Goal: Navigation & Orientation: Find specific page/section

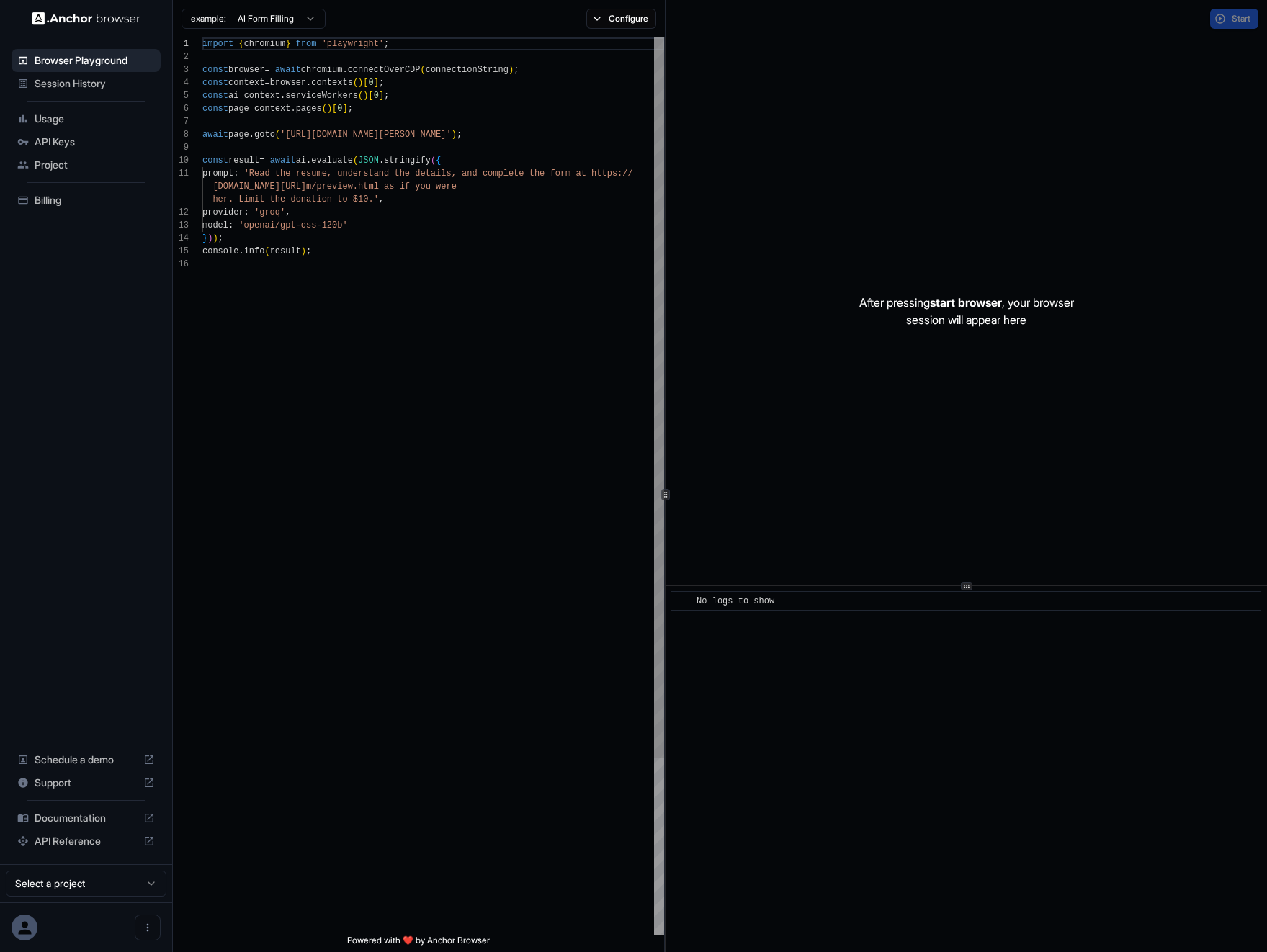
scroll to position [129, 0]
click at [88, 206] on span "Billing" at bounding box center [94, 200] width 120 height 14
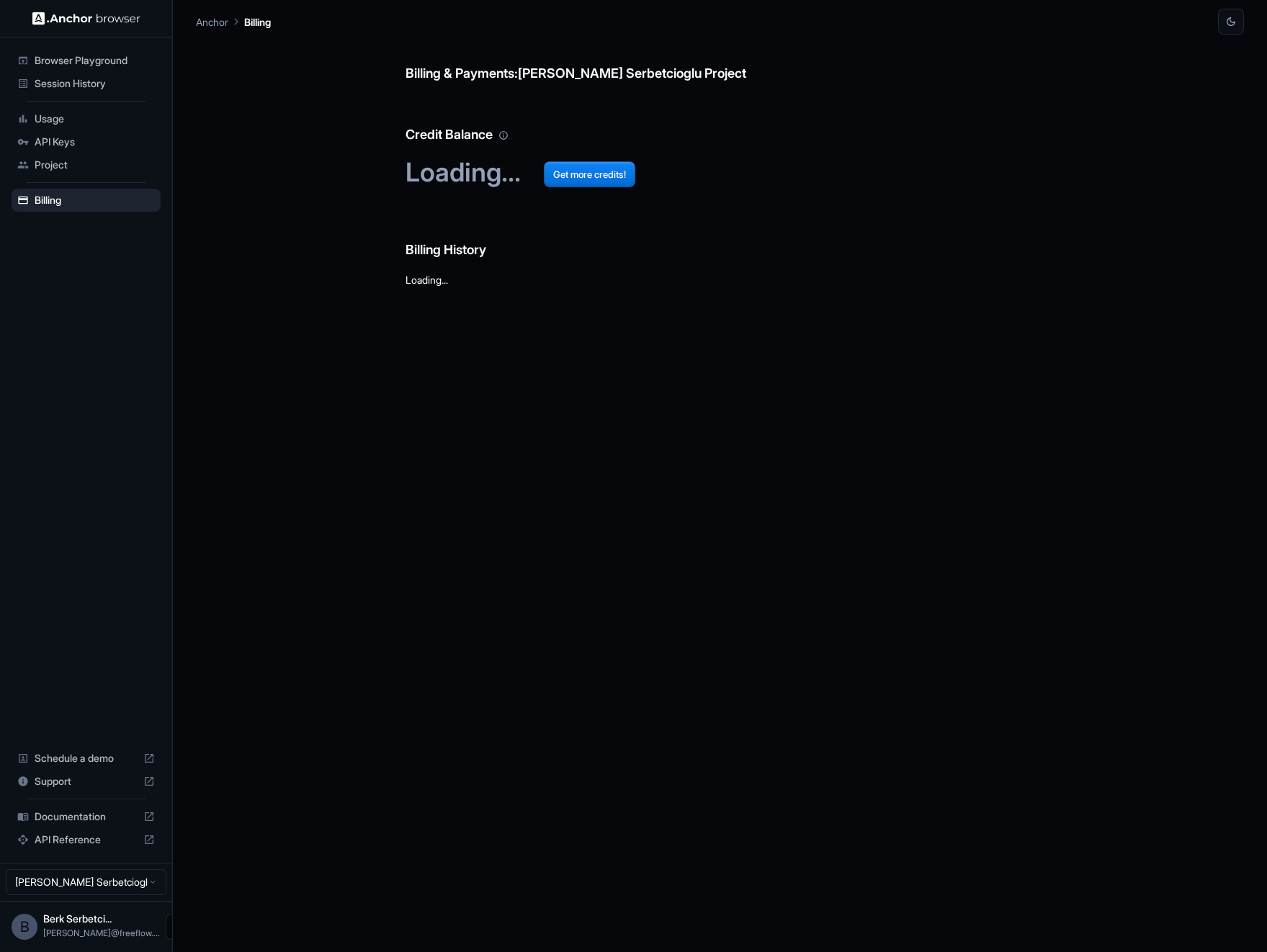
click at [165, 928] on button "Open menu" at bounding box center [178, 926] width 26 height 26
click at [84, 651] on div at bounding box center [633, 476] width 1267 height 952
click at [78, 113] on span "Usage" at bounding box center [94, 119] width 120 height 14
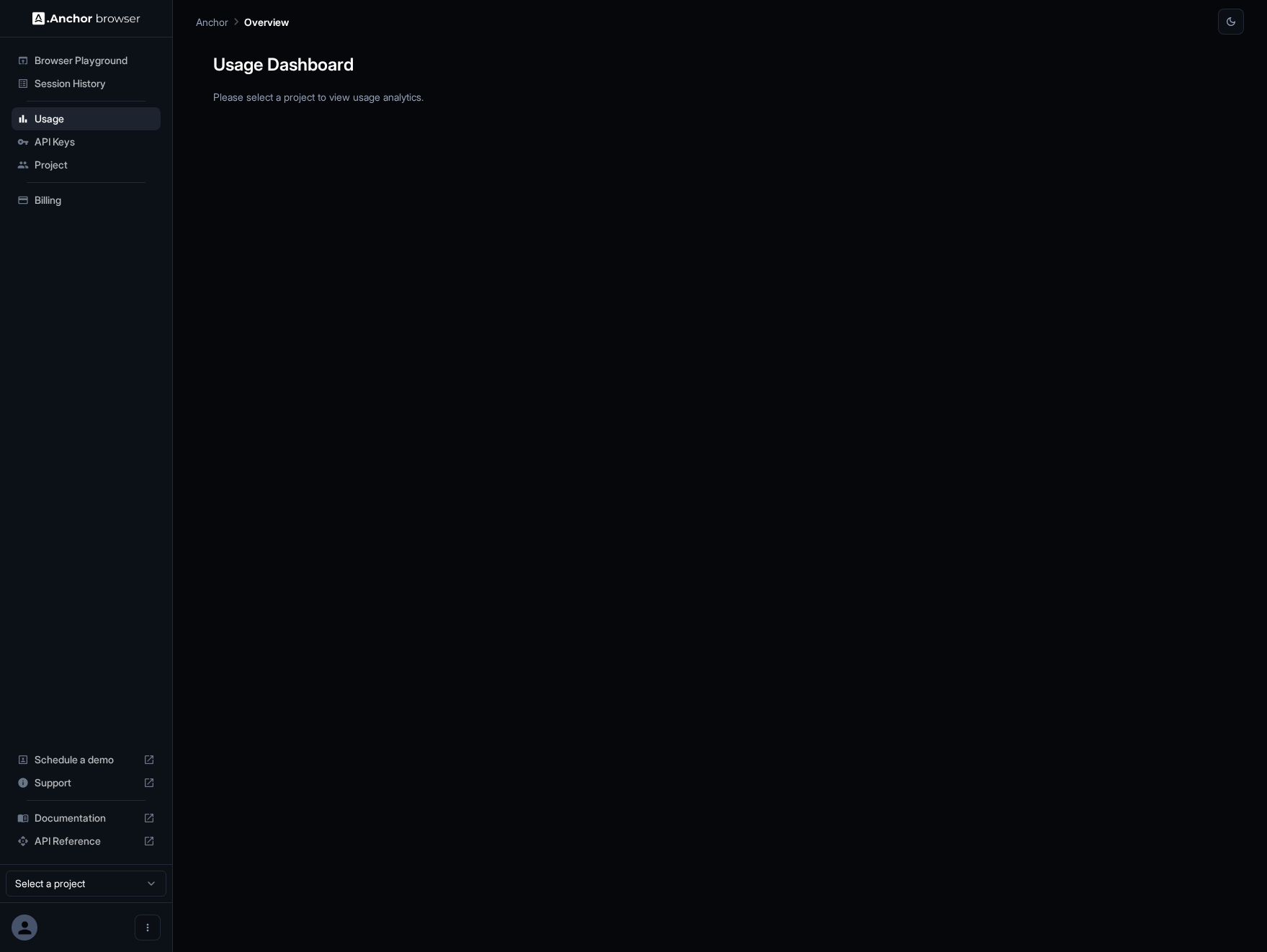
click at [94, 84] on span "Session History" at bounding box center [94, 83] width 120 height 14
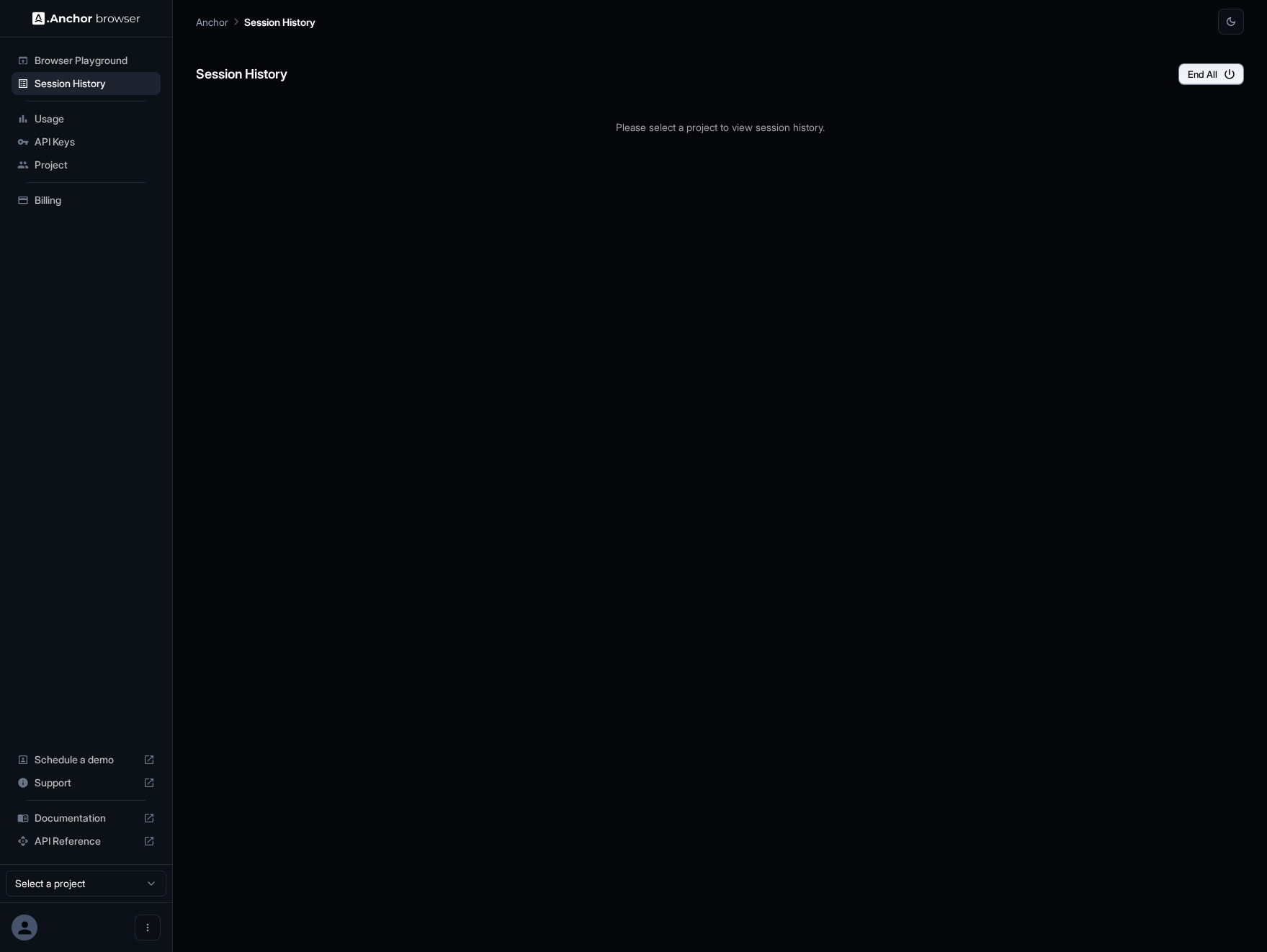
click at [85, 58] on span "Browser Playground" at bounding box center [94, 60] width 120 height 14
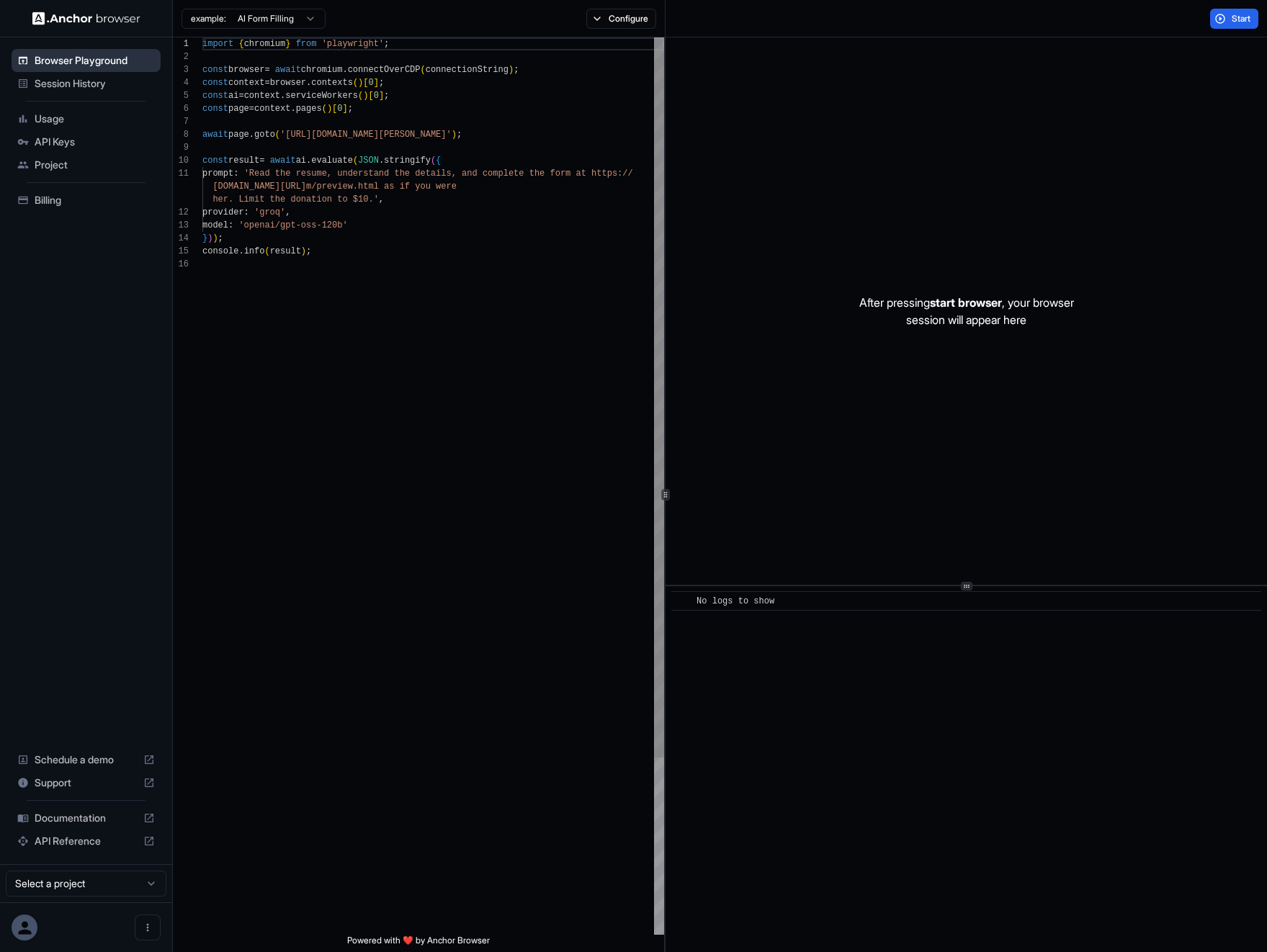
scroll to position [129, 0]
click at [84, 81] on span "Session History" at bounding box center [94, 83] width 120 height 14
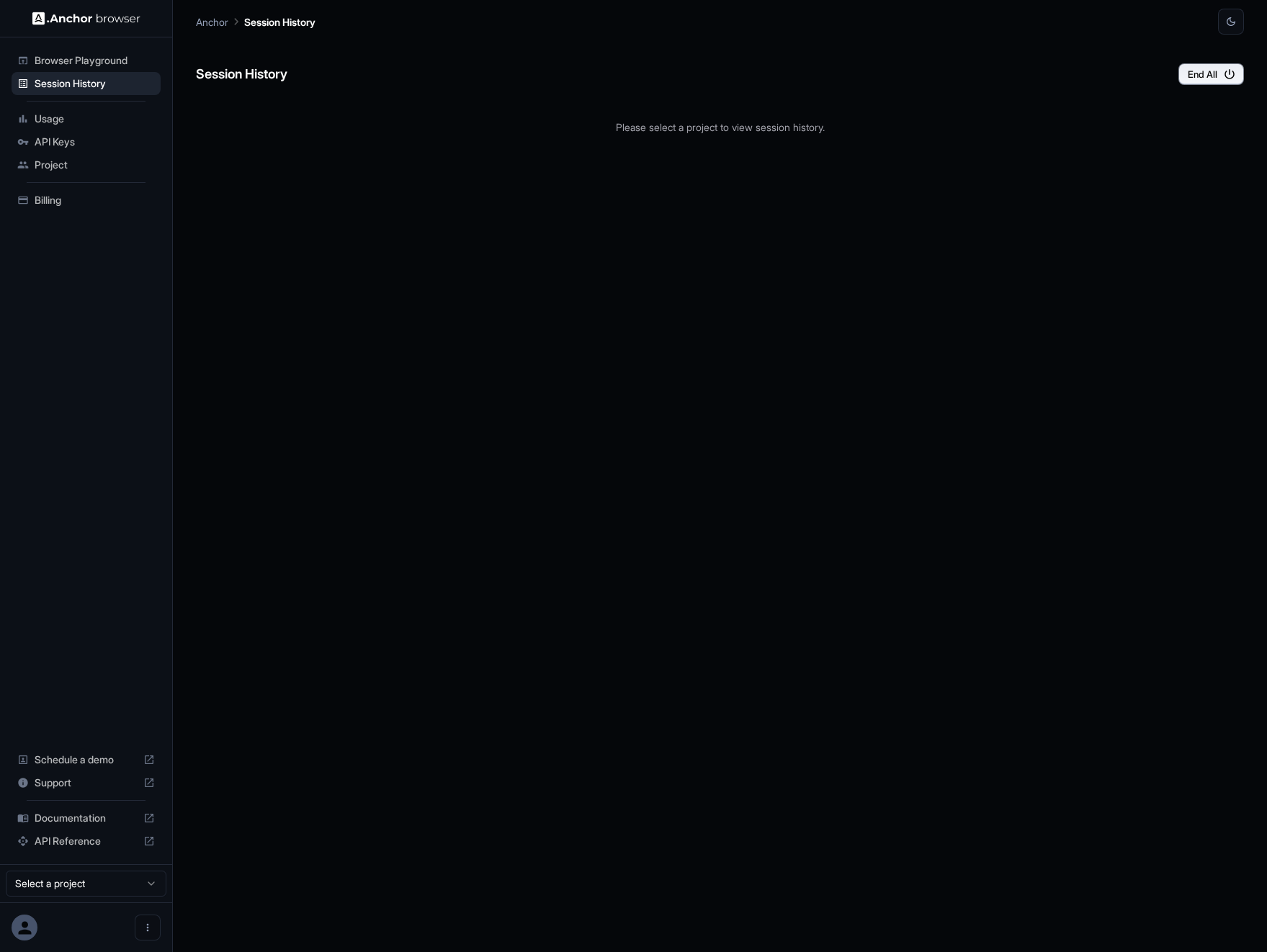
click at [82, 121] on span "Usage" at bounding box center [94, 119] width 120 height 14
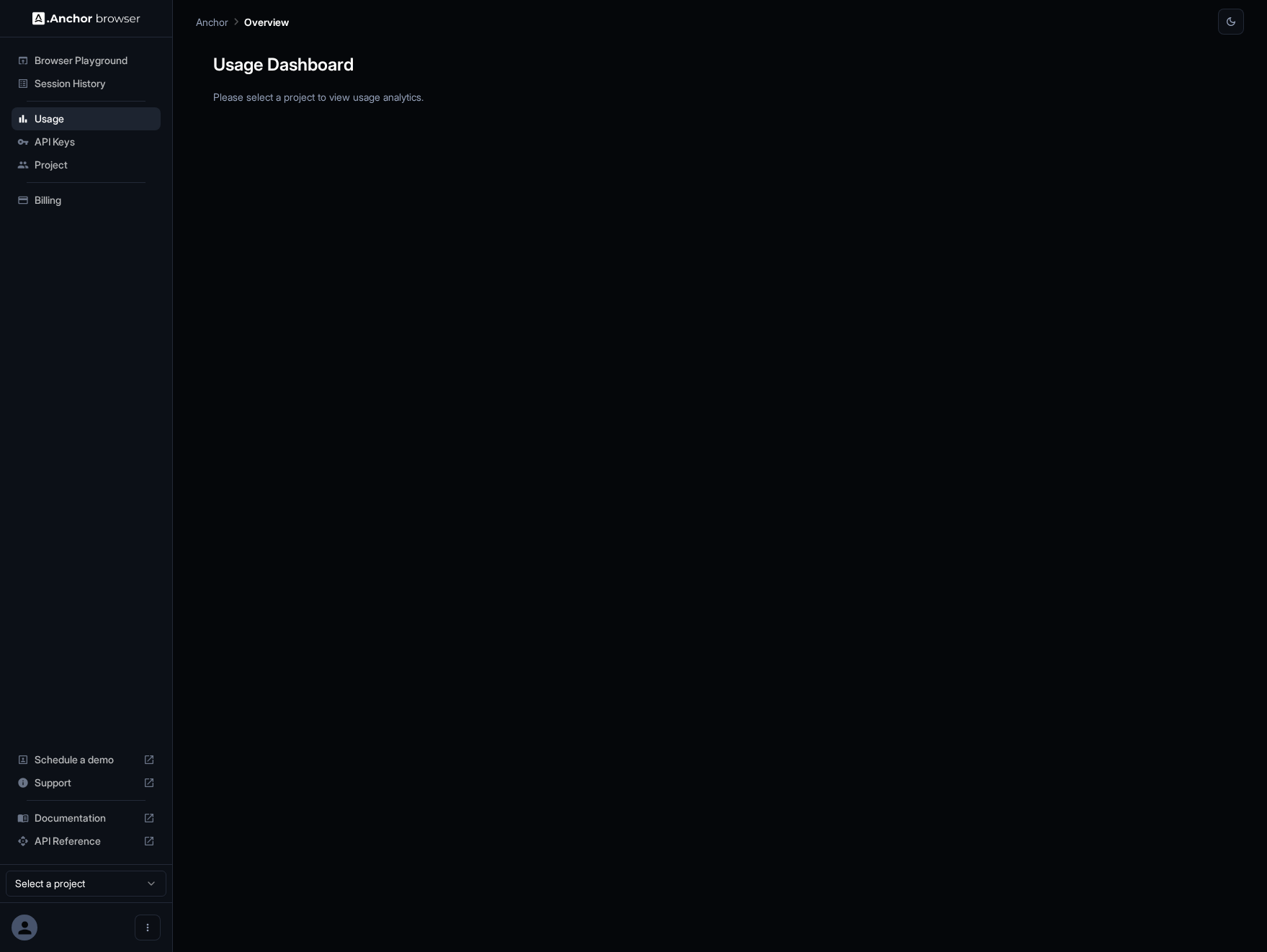
click at [82, 147] on span "API Keys" at bounding box center [94, 141] width 120 height 14
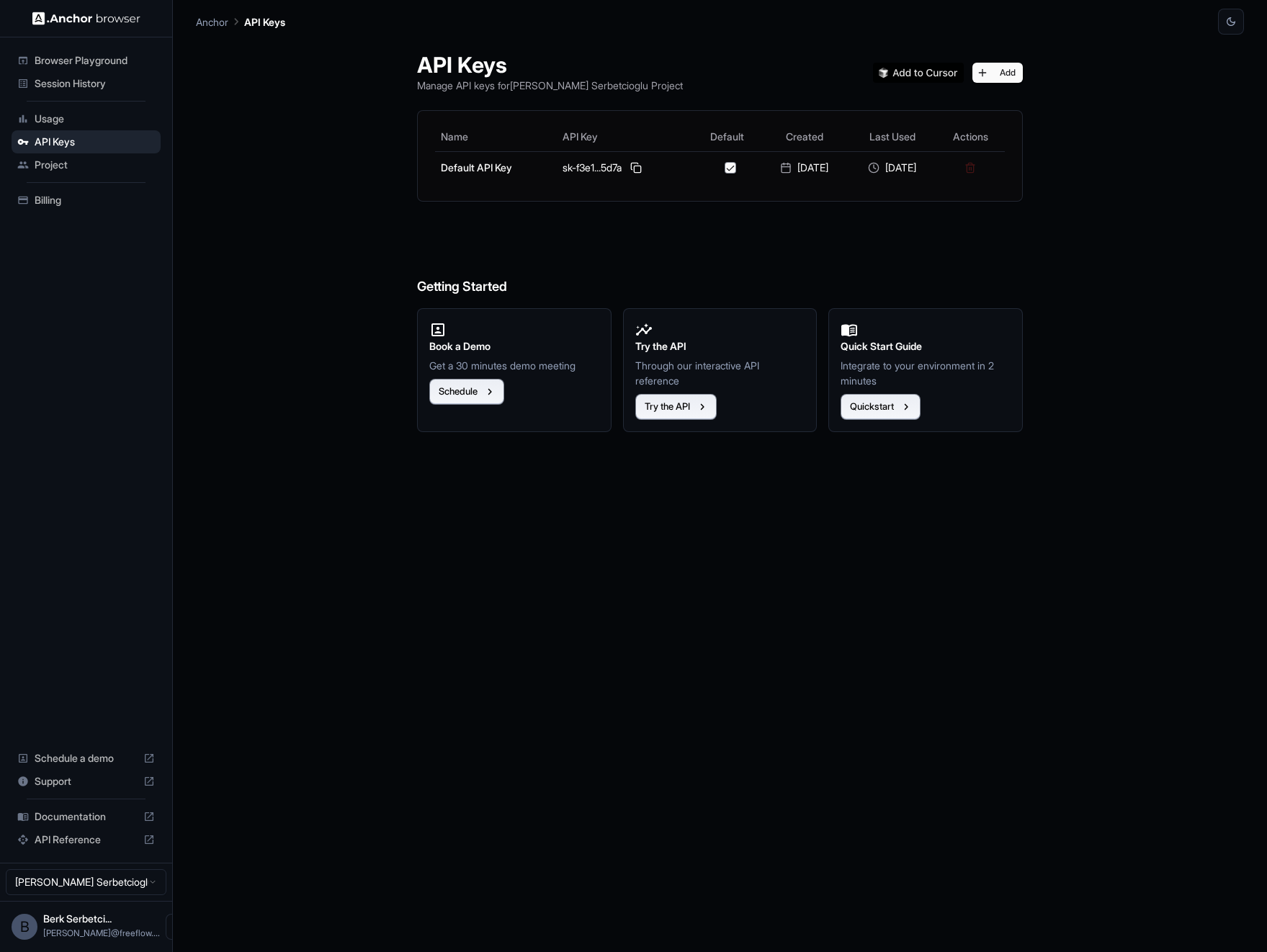
click at [81, 127] on div "Usage" at bounding box center [86, 119] width 149 height 23
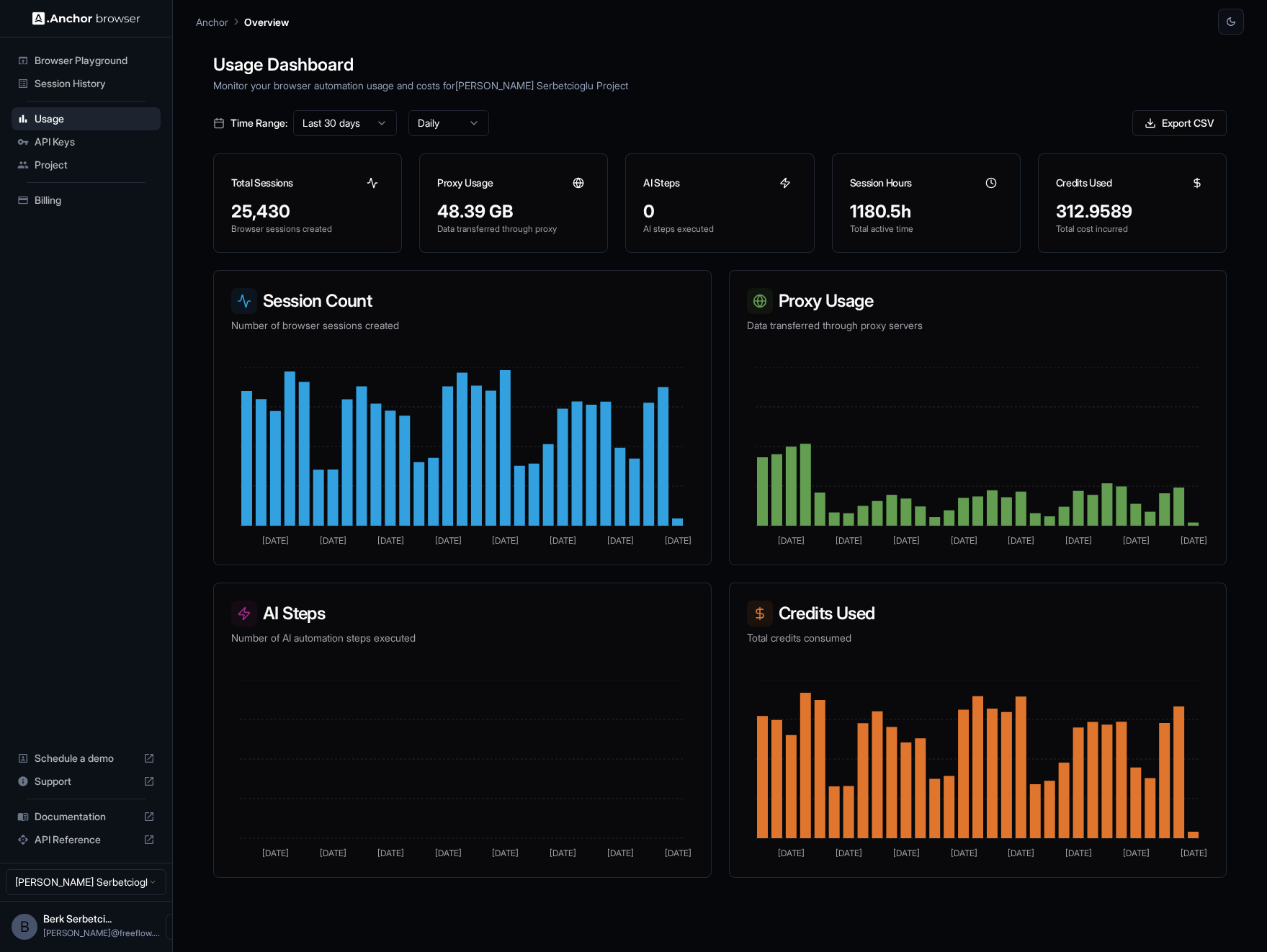
click at [90, 149] on div "API Keys" at bounding box center [86, 142] width 149 height 23
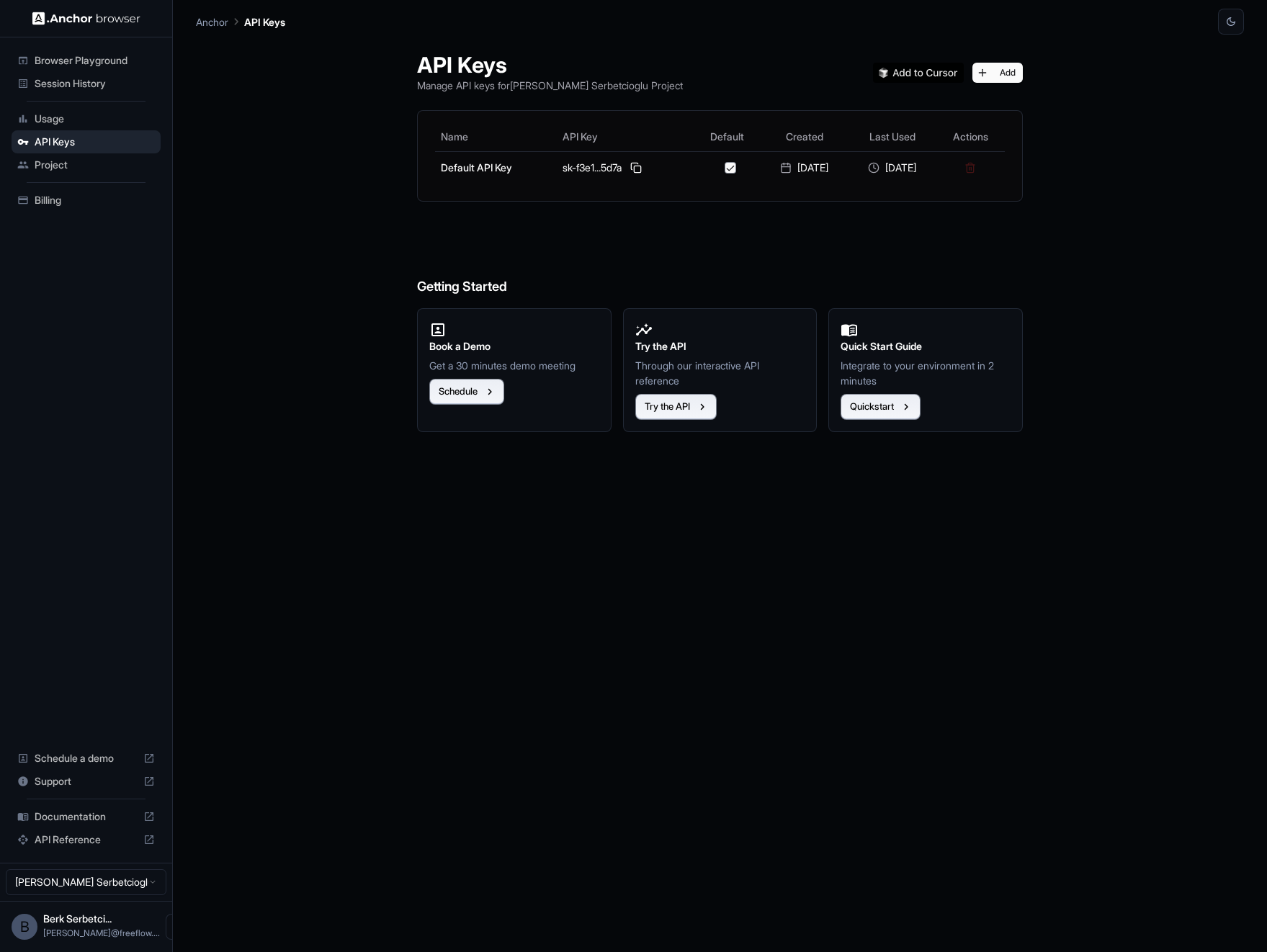
click at [55, 118] on span "Usage" at bounding box center [94, 119] width 120 height 14
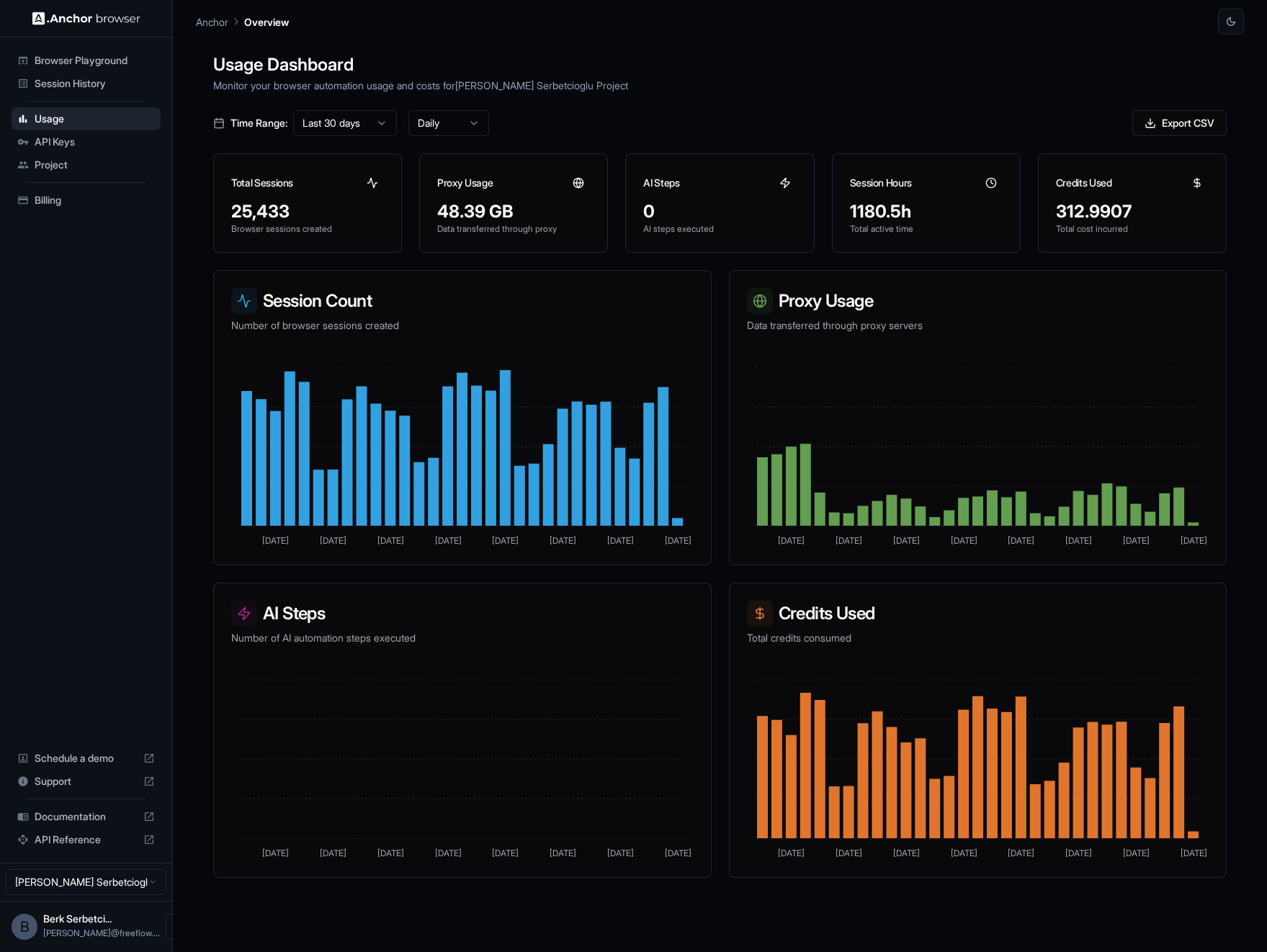
click at [104, 91] on div "Session History" at bounding box center [86, 84] width 149 height 23
